Goal: Check status

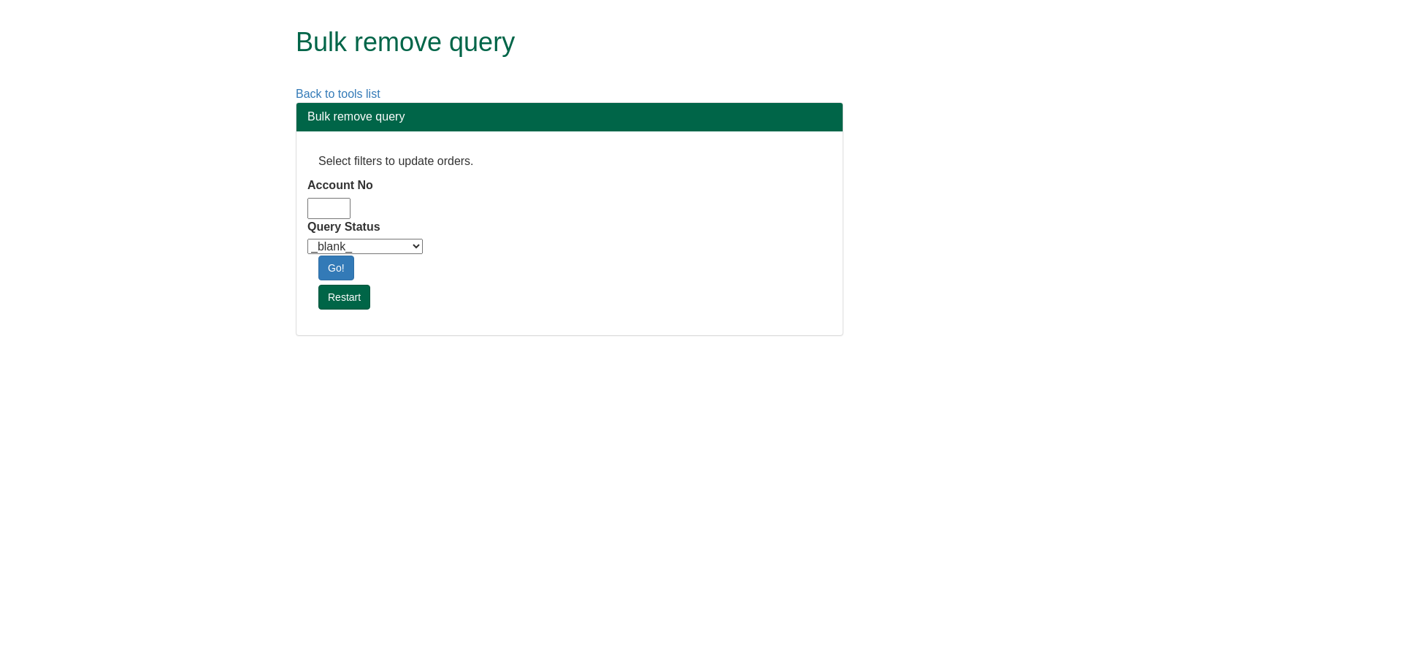
click at [317, 202] on input "Account No" at bounding box center [328, 208] width 43 height 21
type input "adm10"
click at [340, 245] on select "_blank_ Customer Credit_Control Purchasing Internal Other Address High_Value Co…" at bounding box center [364, 246] width 115 height 15
select select "Automation_Check"
click at [307, 239] on select "_blank_ Customer Credit_Control Purchasing Internal Other Address High_Value Co…" at bounding box center [364, 246] width 115 height 15
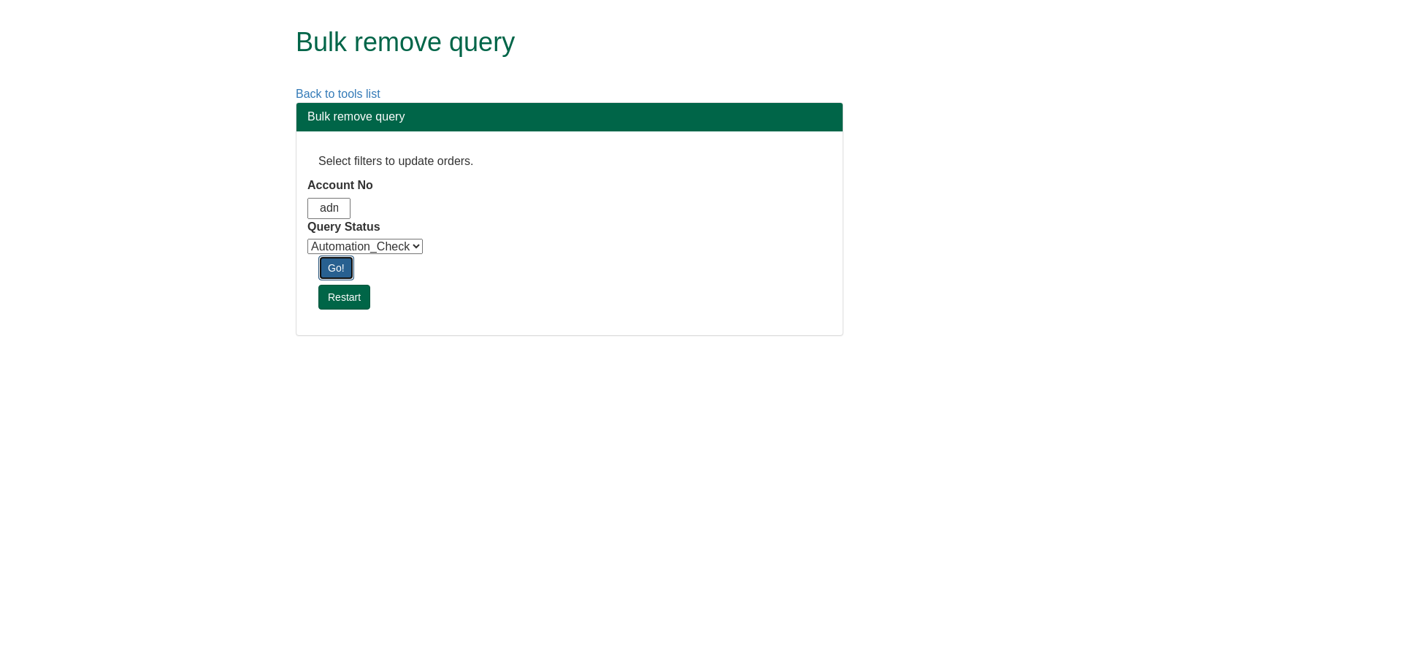
click at [342, 267] on link "Go!" at bounding box center [336, 268] width 36 height 25
